Goal: Check status: Check status

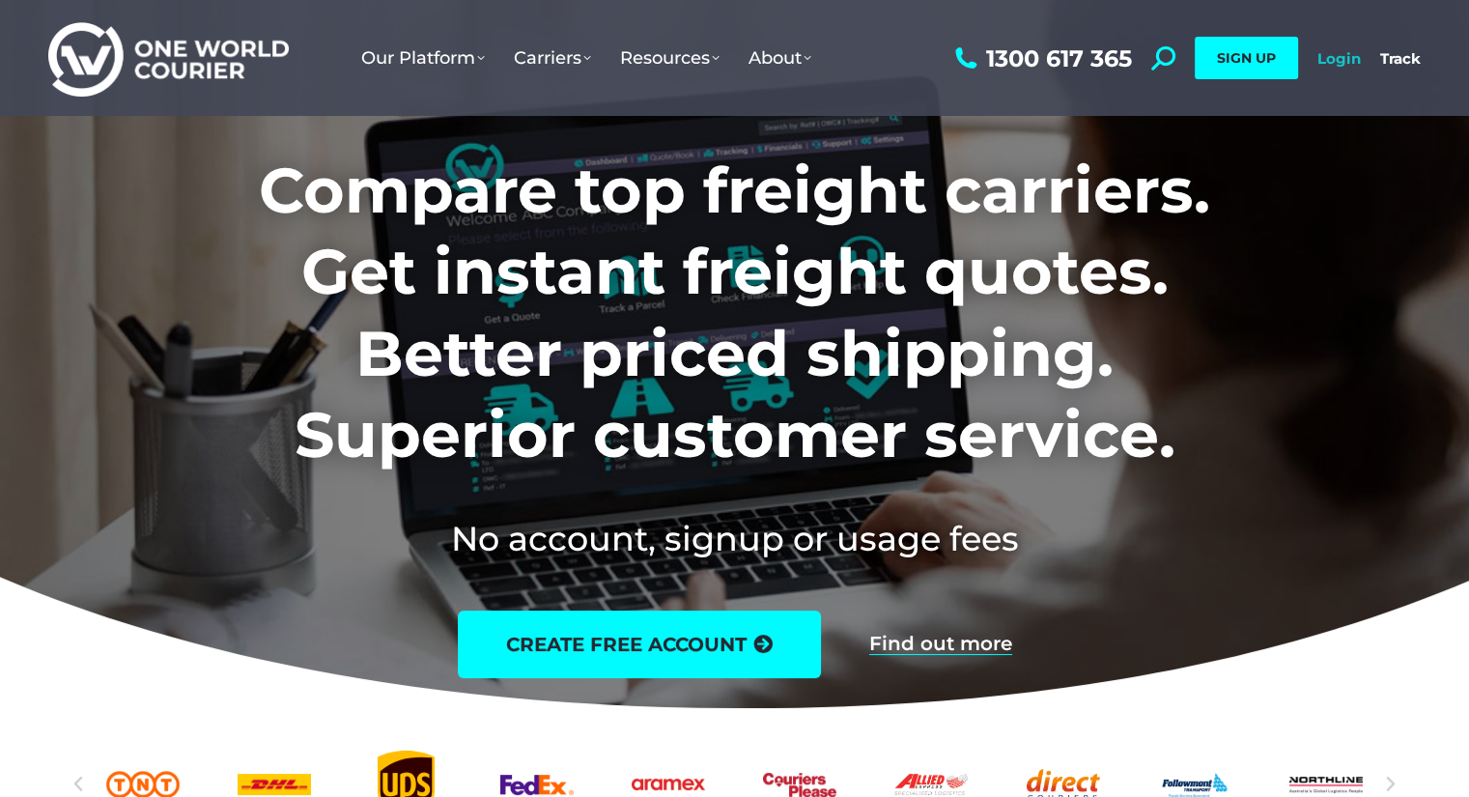
click at [1337, 62] on link "Login" at bounding box center [1338, 58] width 43 height 18
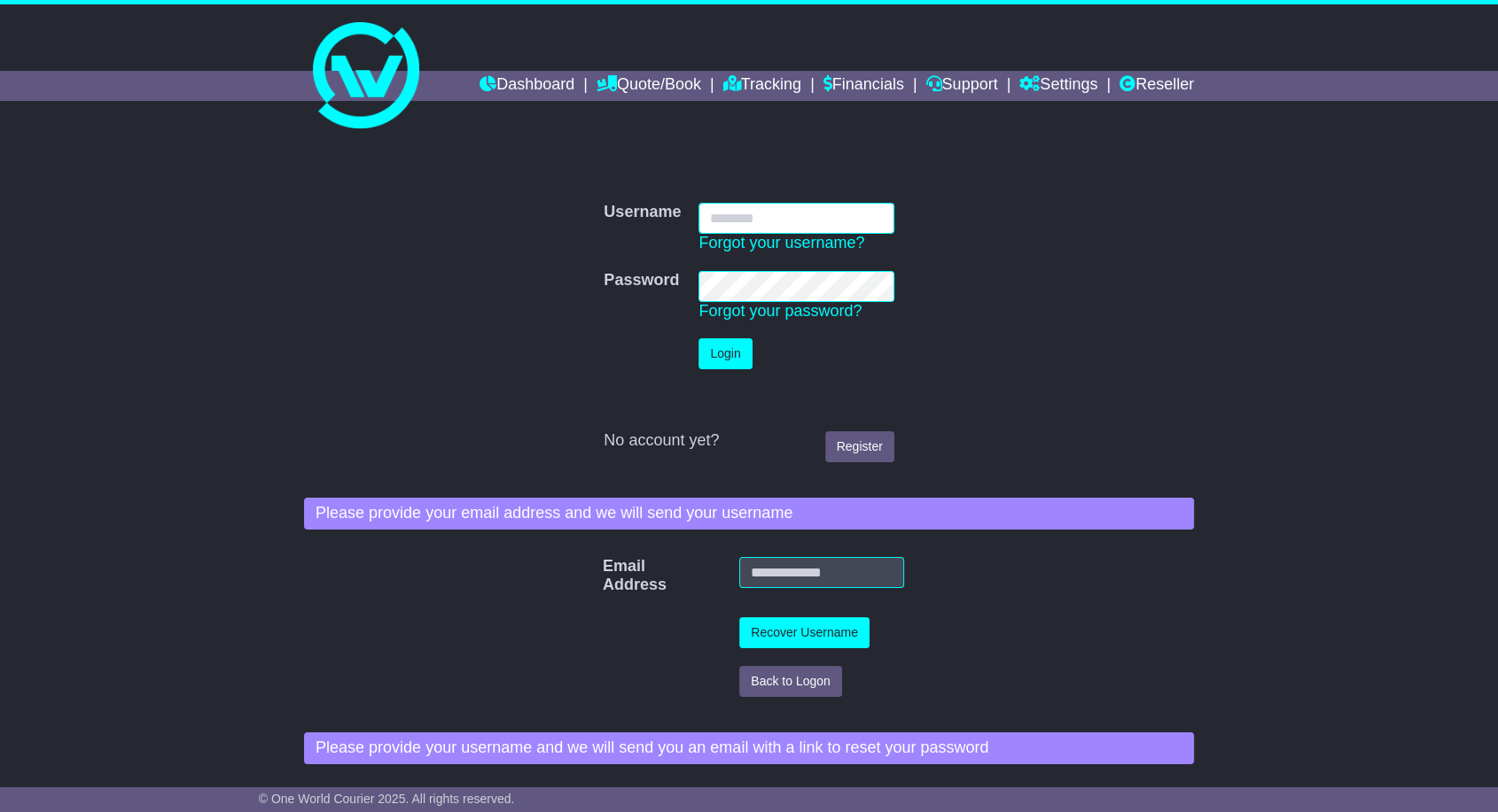
type input "**********"
click at [716, 362] on button "Login" at bounding box center [725, 354] width 53 height 31
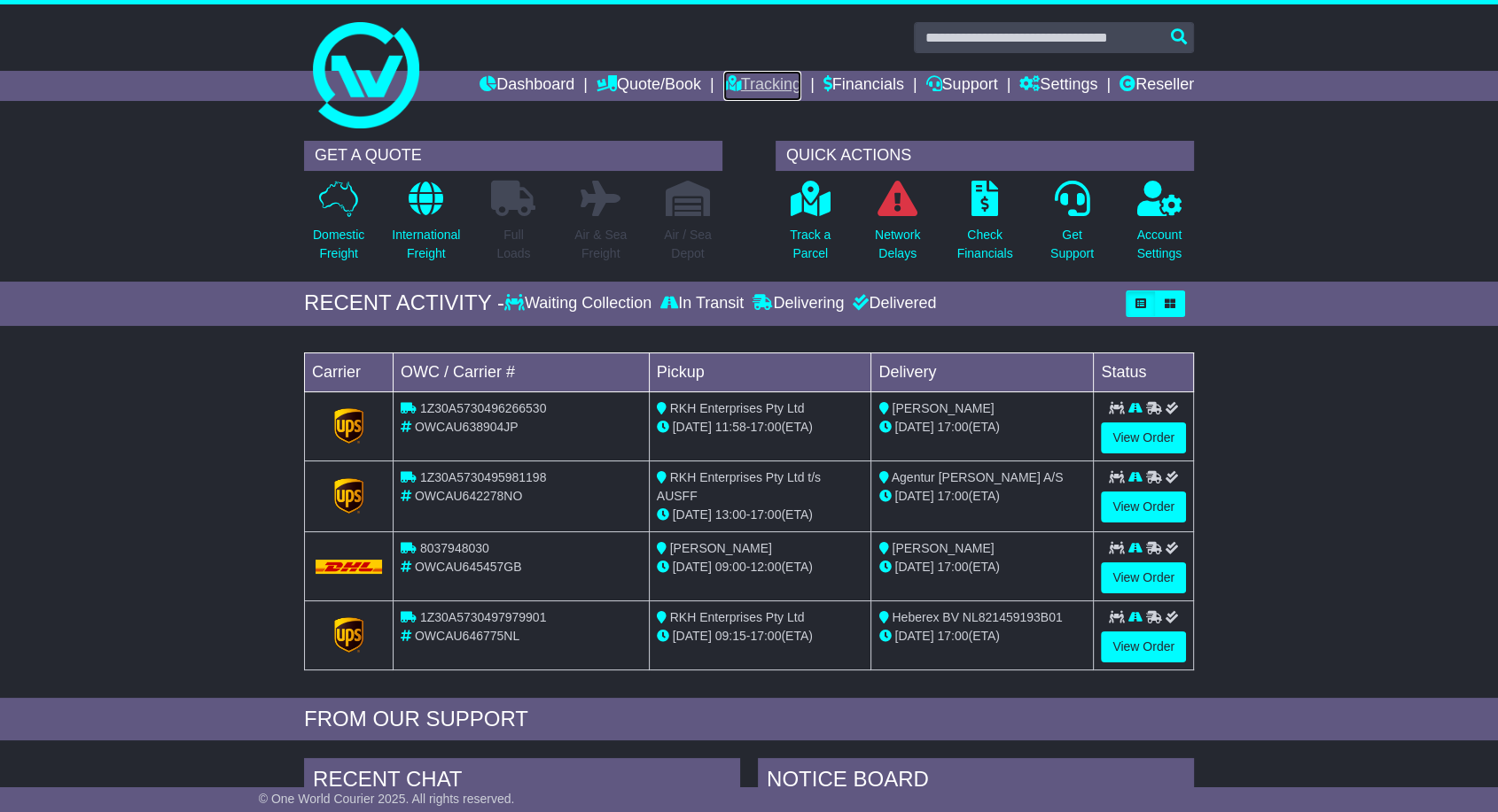
click at [731, 90] on link "Tracking" at bounding box center [762, 85] width 78 height 30
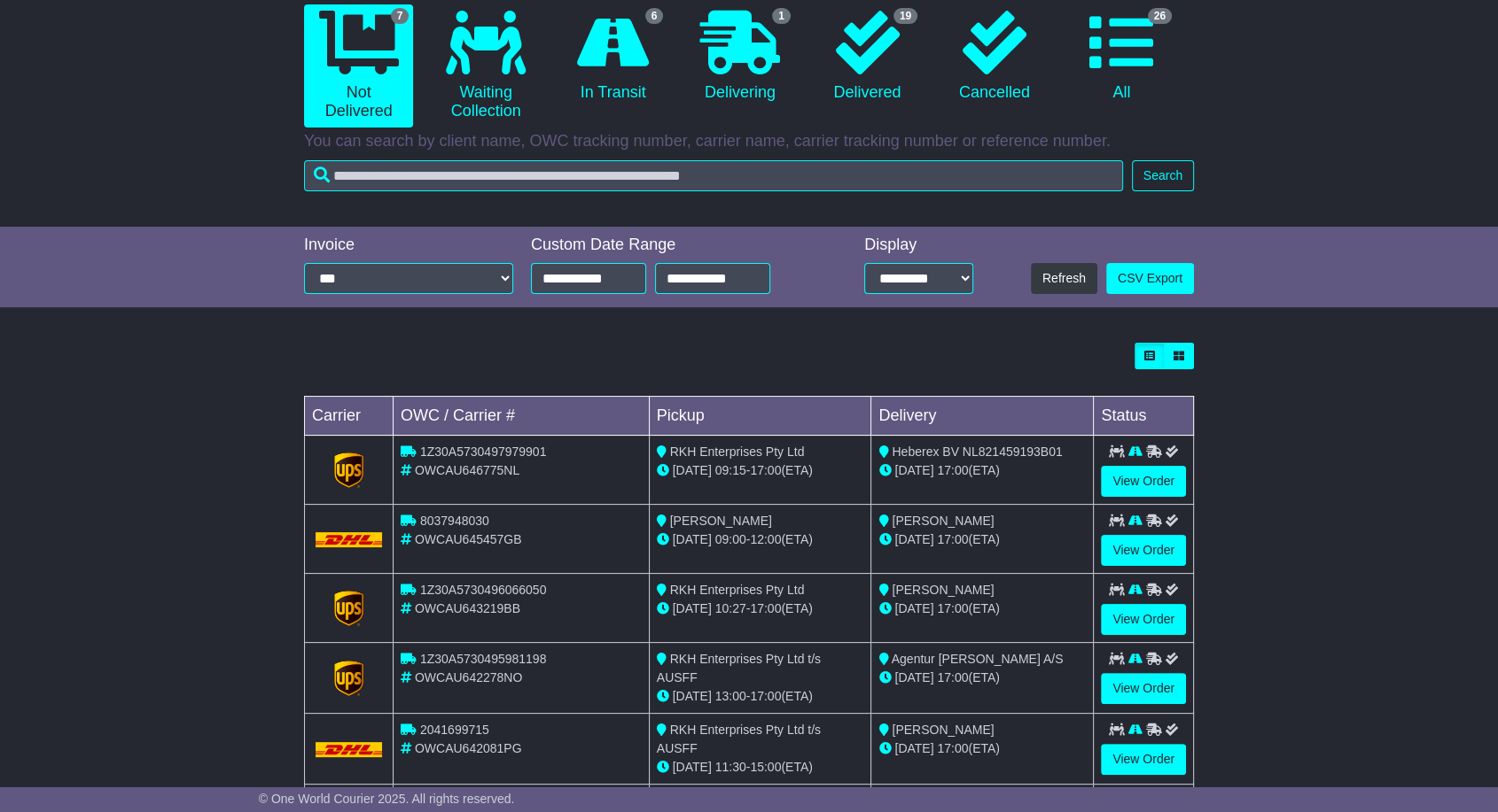
scroll to position [181, 0]
click at [1138, 484] on link "View Order" at bounding box center [1143, 481] width 85 height 31
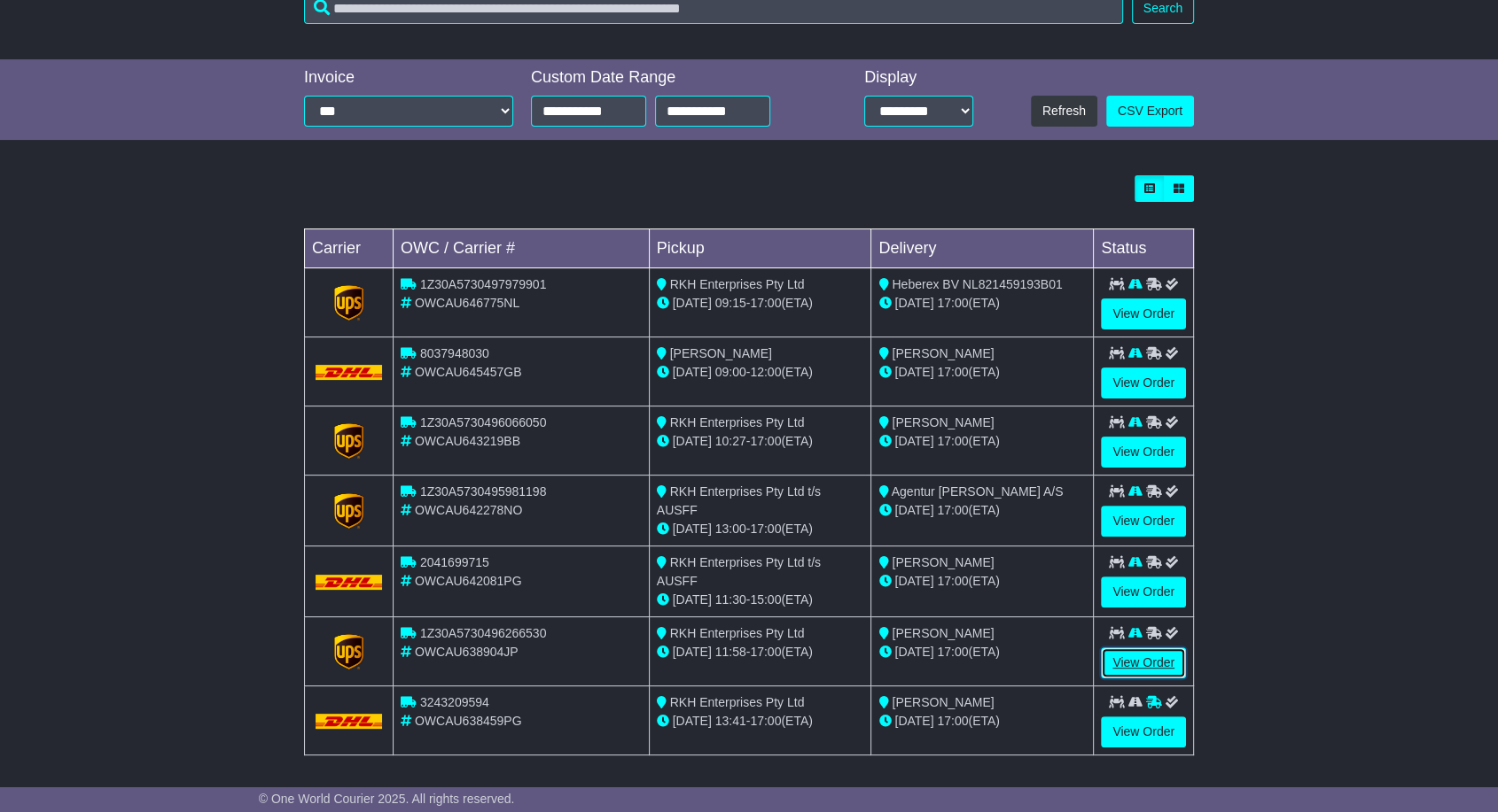
click at [1148, 656] on link "View Order" at bounding box center [1143, 663] width 85 height 31
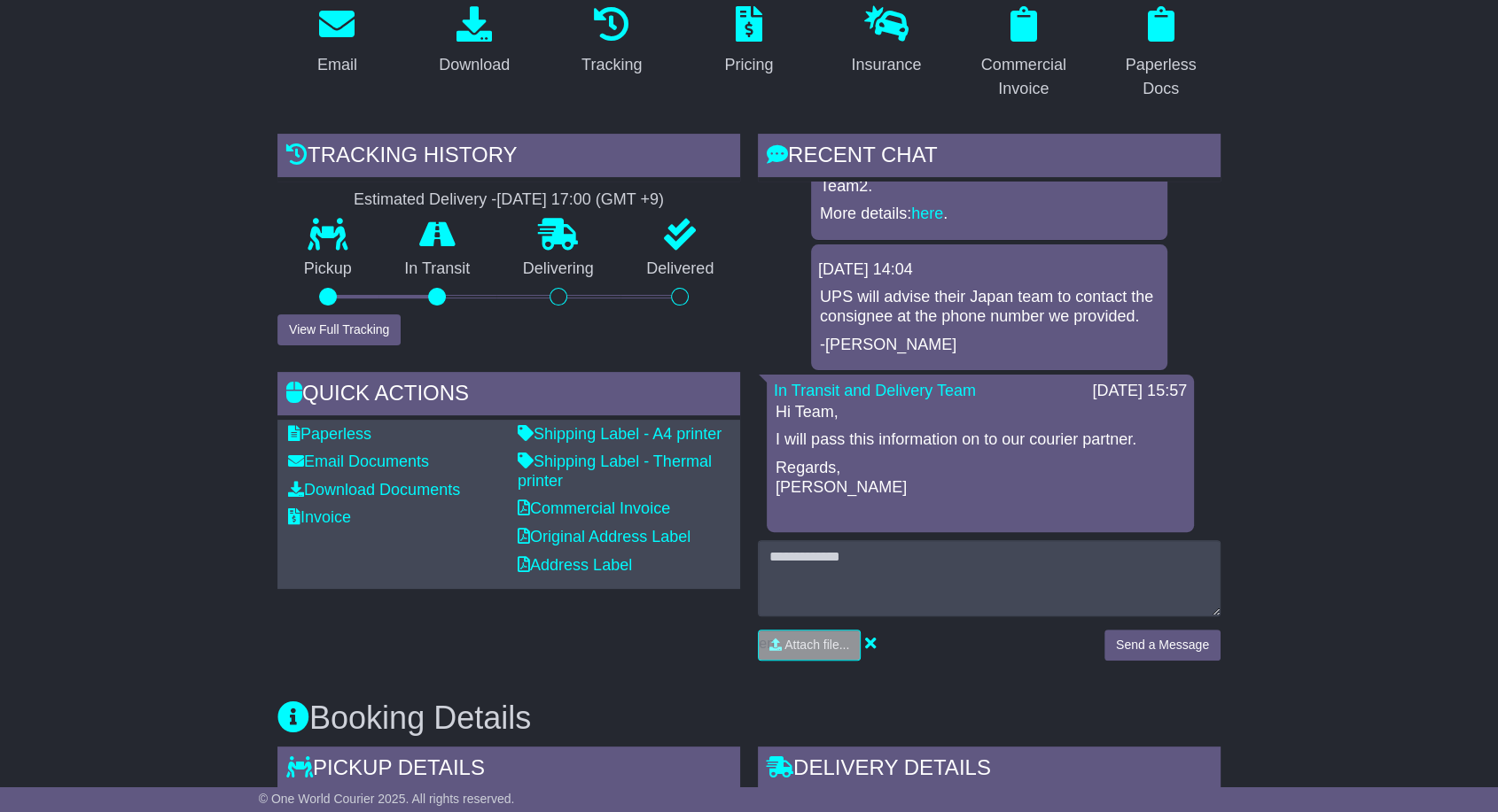
scroll to position [400, 0]
